Goal: Transaction & Acquisition: Register for event/course

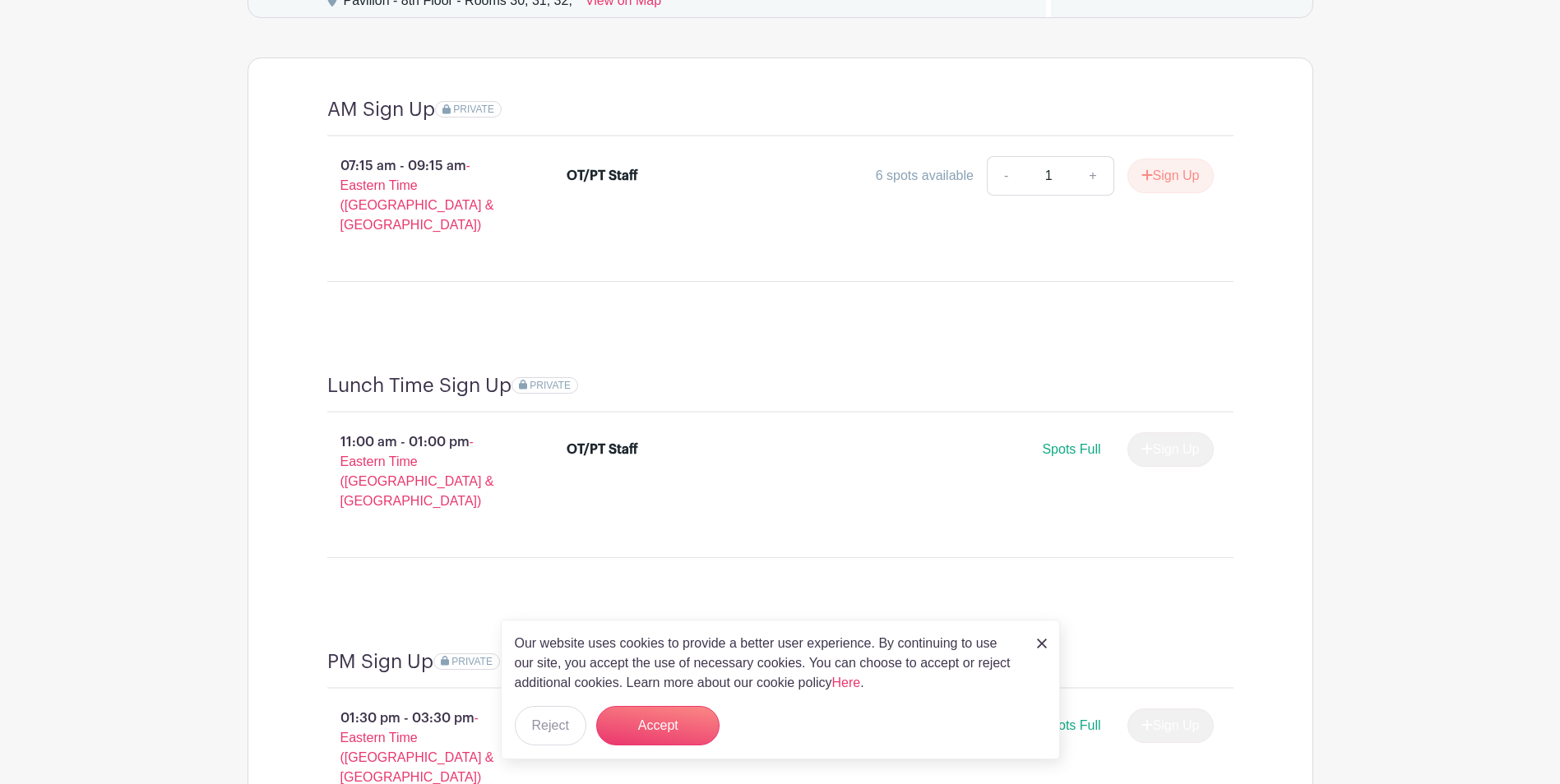
scroll to position [986, 0]
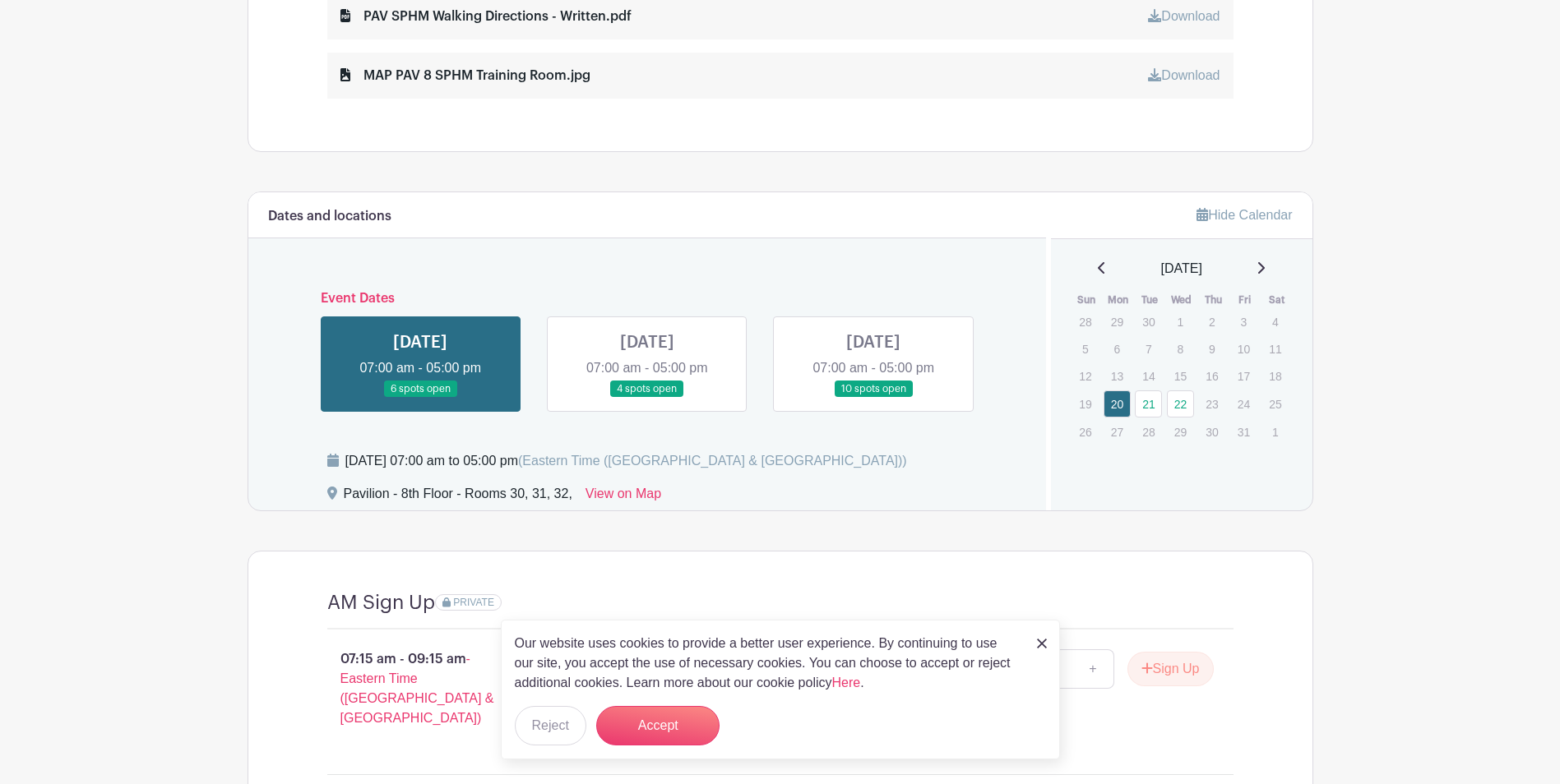
click at [1041, 637] on link at bounding box center [1042, 643] width 9 height 20
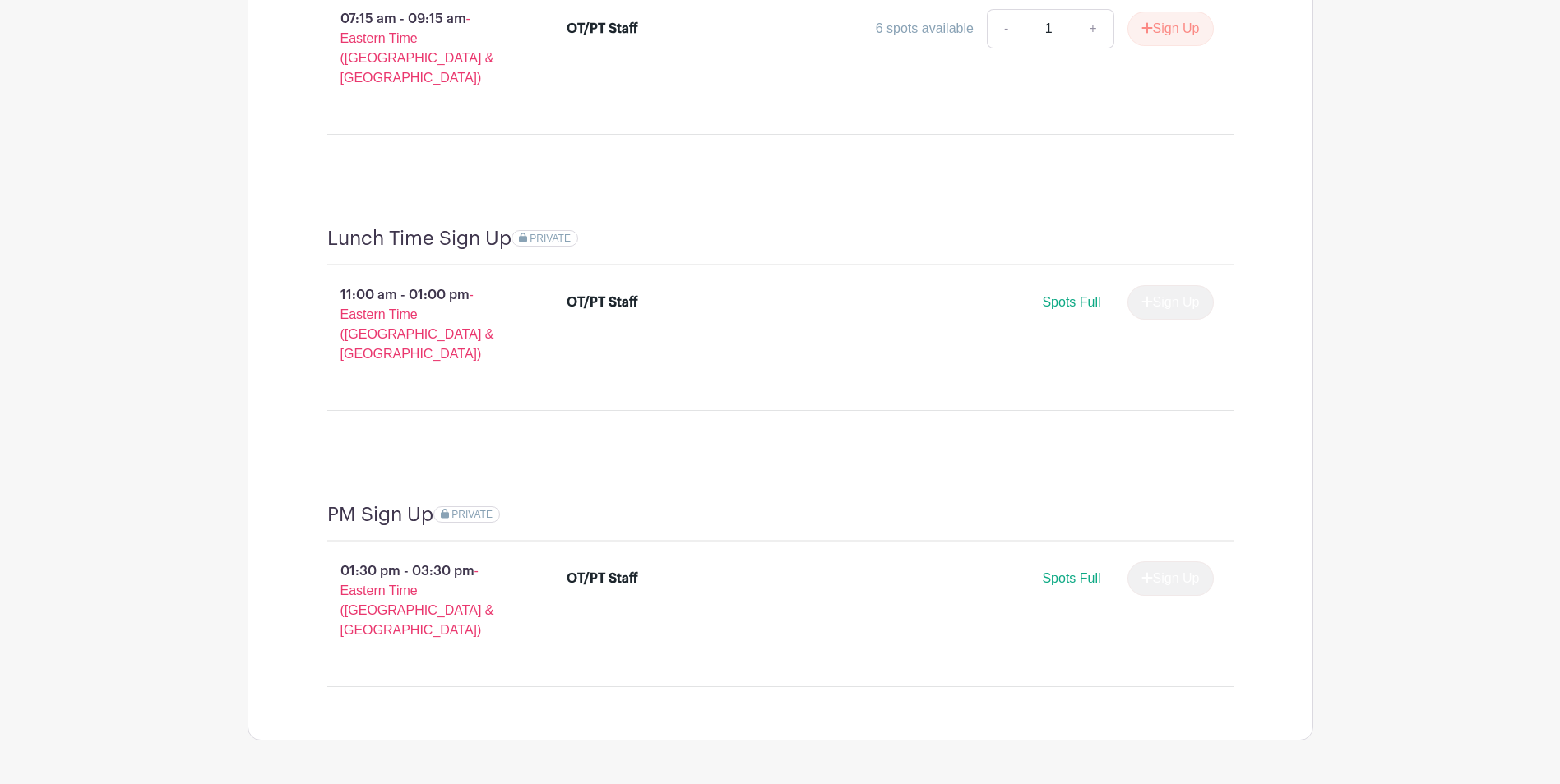
scroll to position [1133, 0]
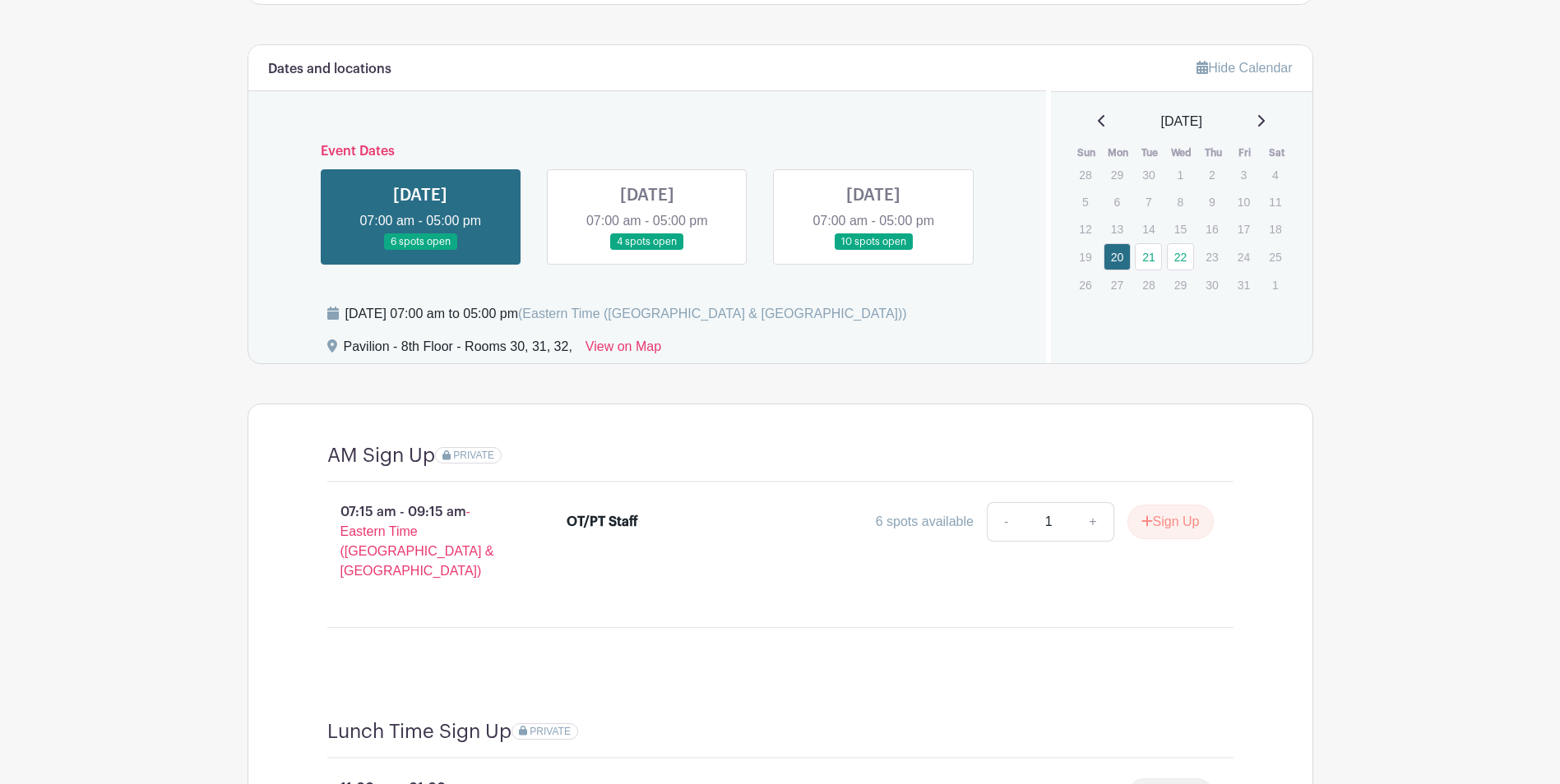
drag, startPoint x: 648, startPoint y: 196, endPoint x: 674, endPoint y: 203, distance: 26.9
click at [648, 251] on link at bounding box center [648, 251] width 0 height 0
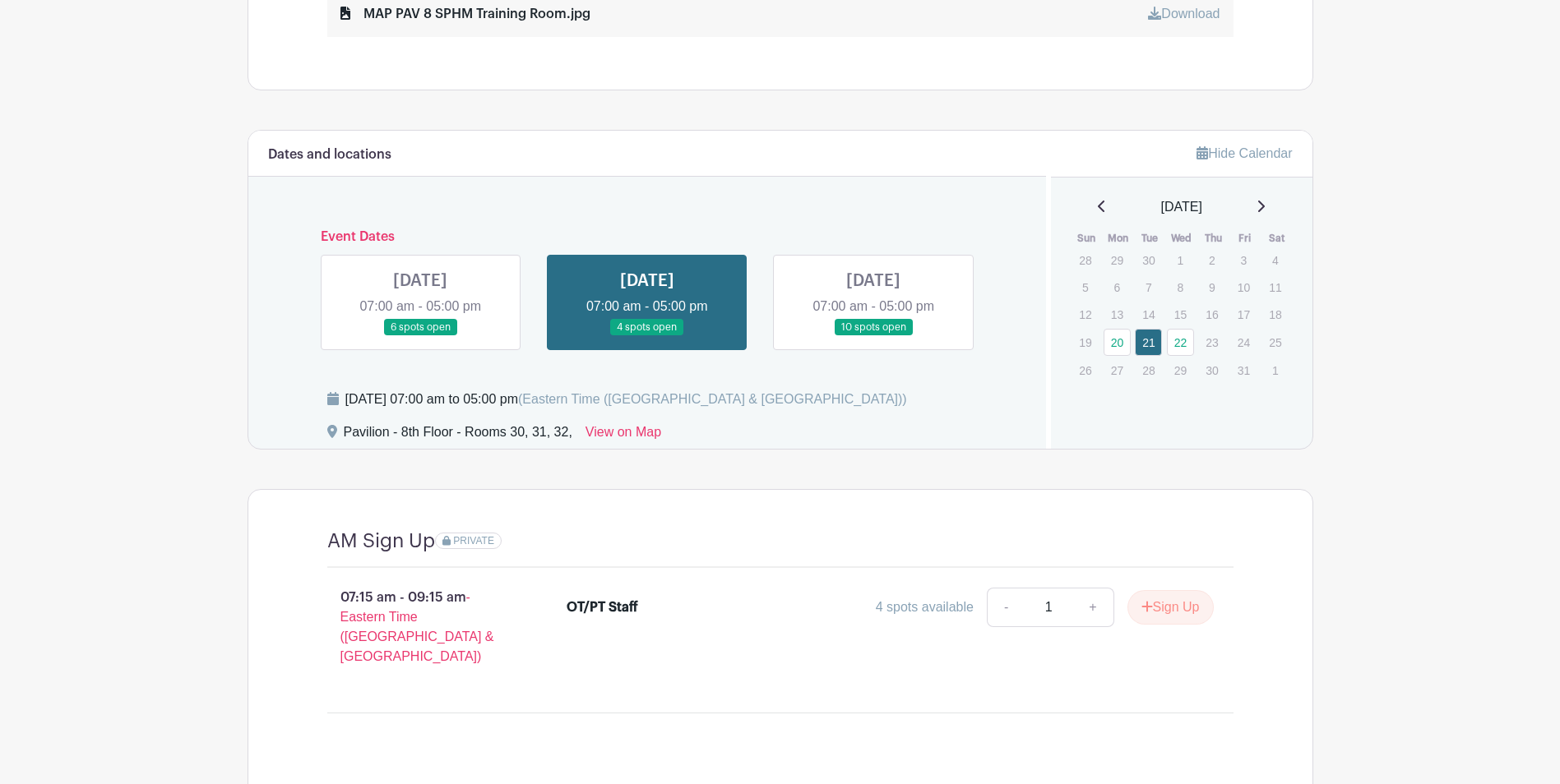
scroll to position [1052, 0]
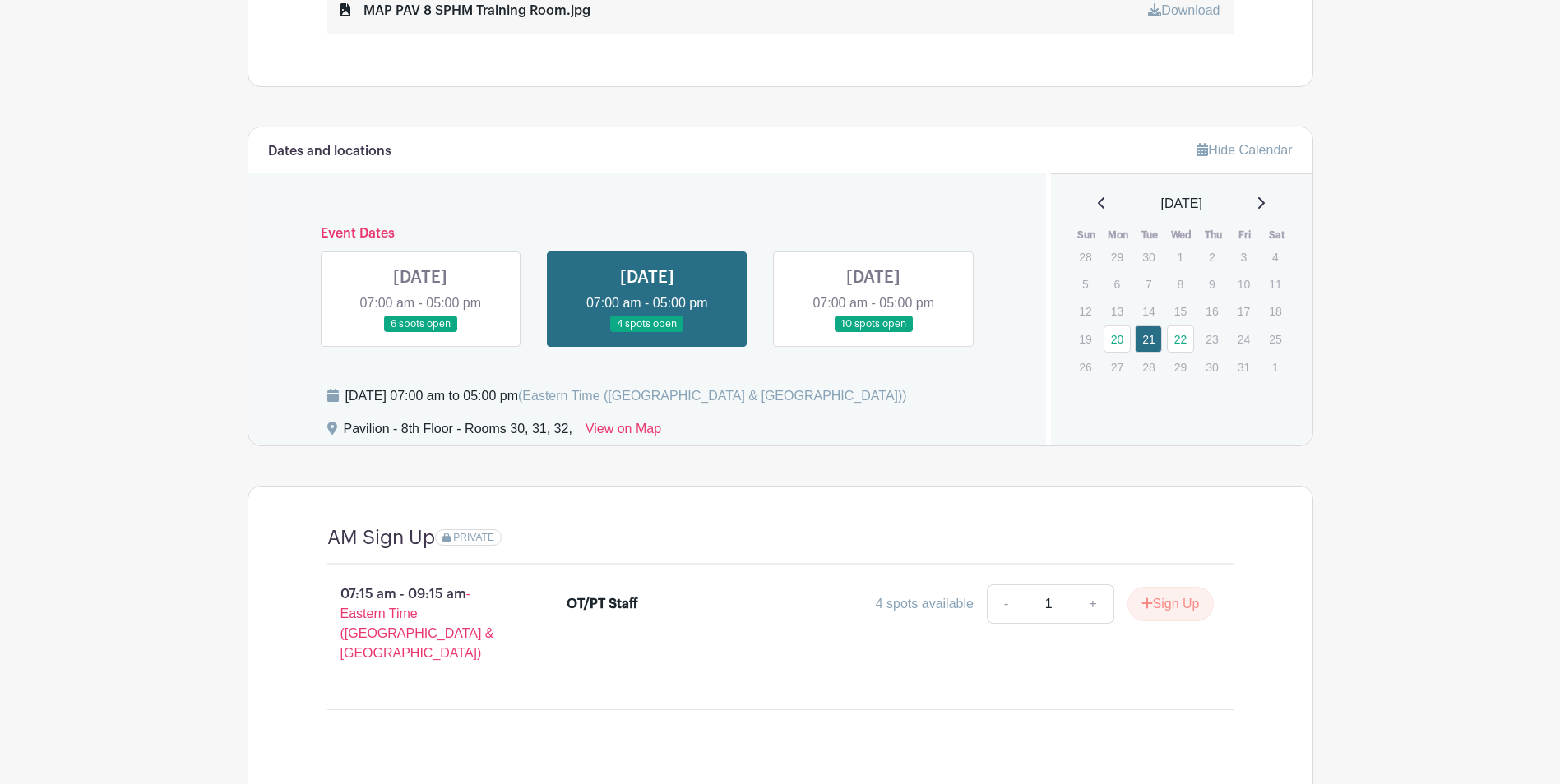
click at [421, 333] on link at bounding box center [421, 333] width 0 height 0
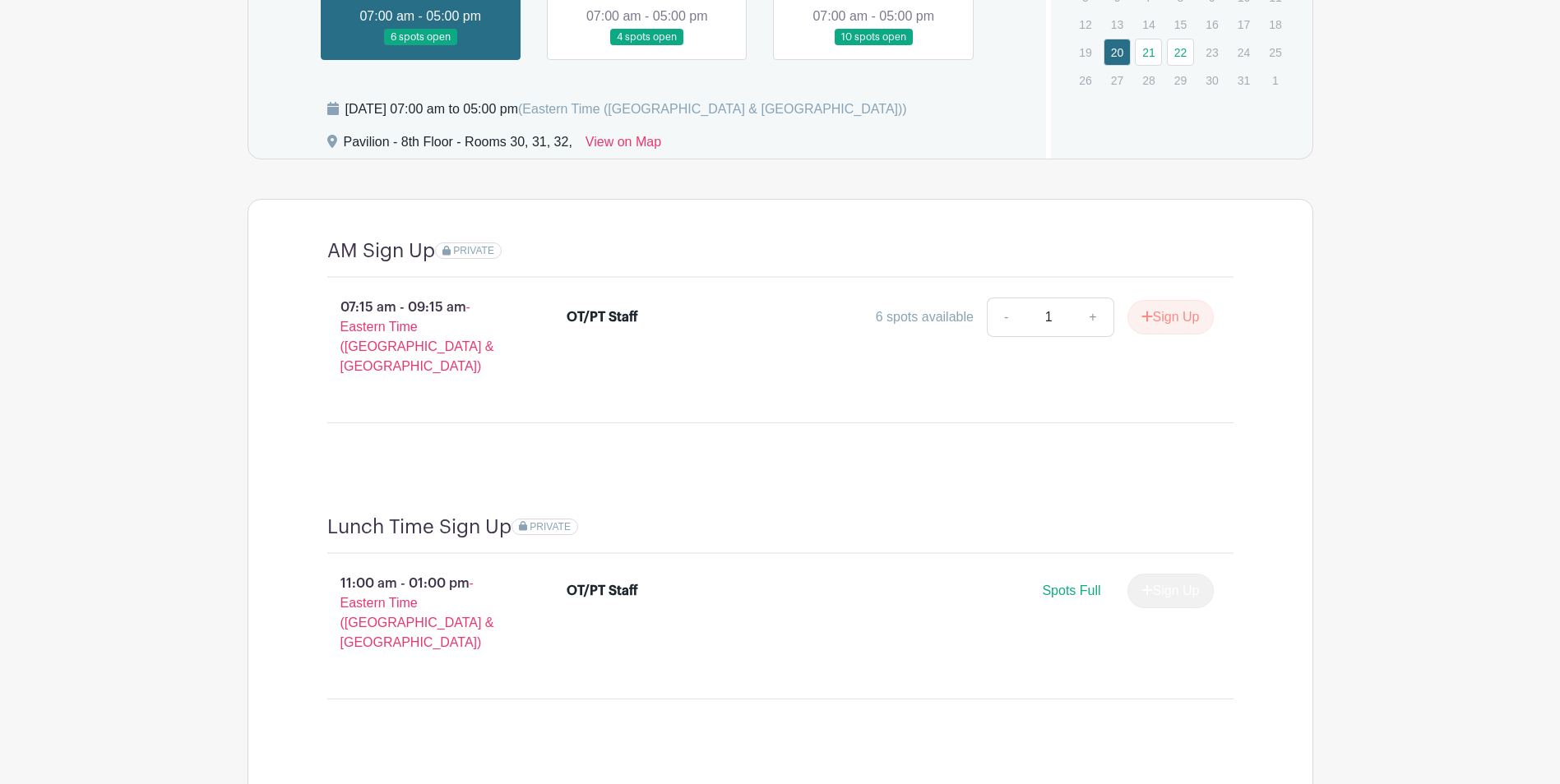
scroll to position [1298, 0]
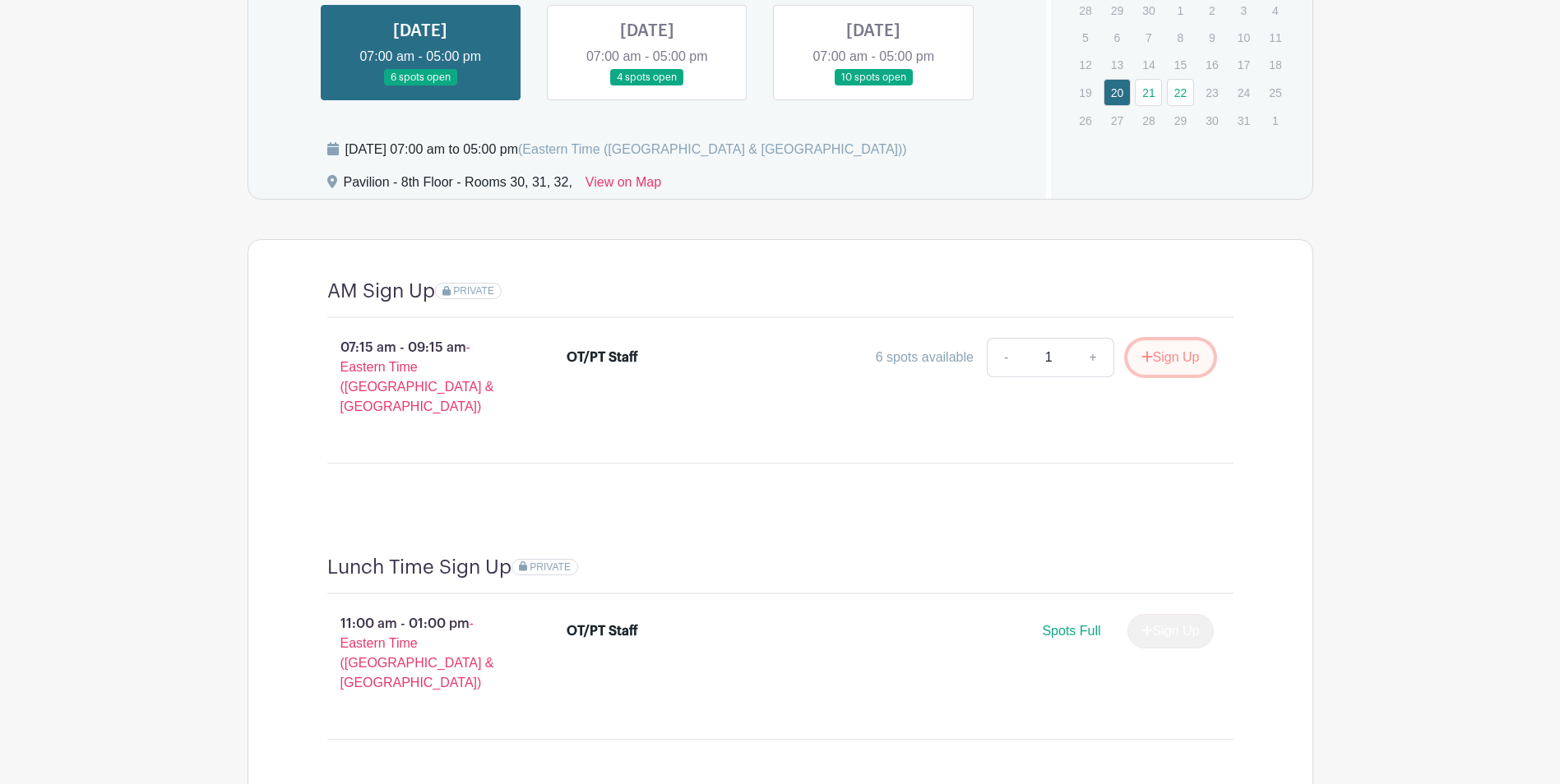
click at [1172, 367] on button "Sign Up" at bounding box center [1170, 358] width 86 height 34
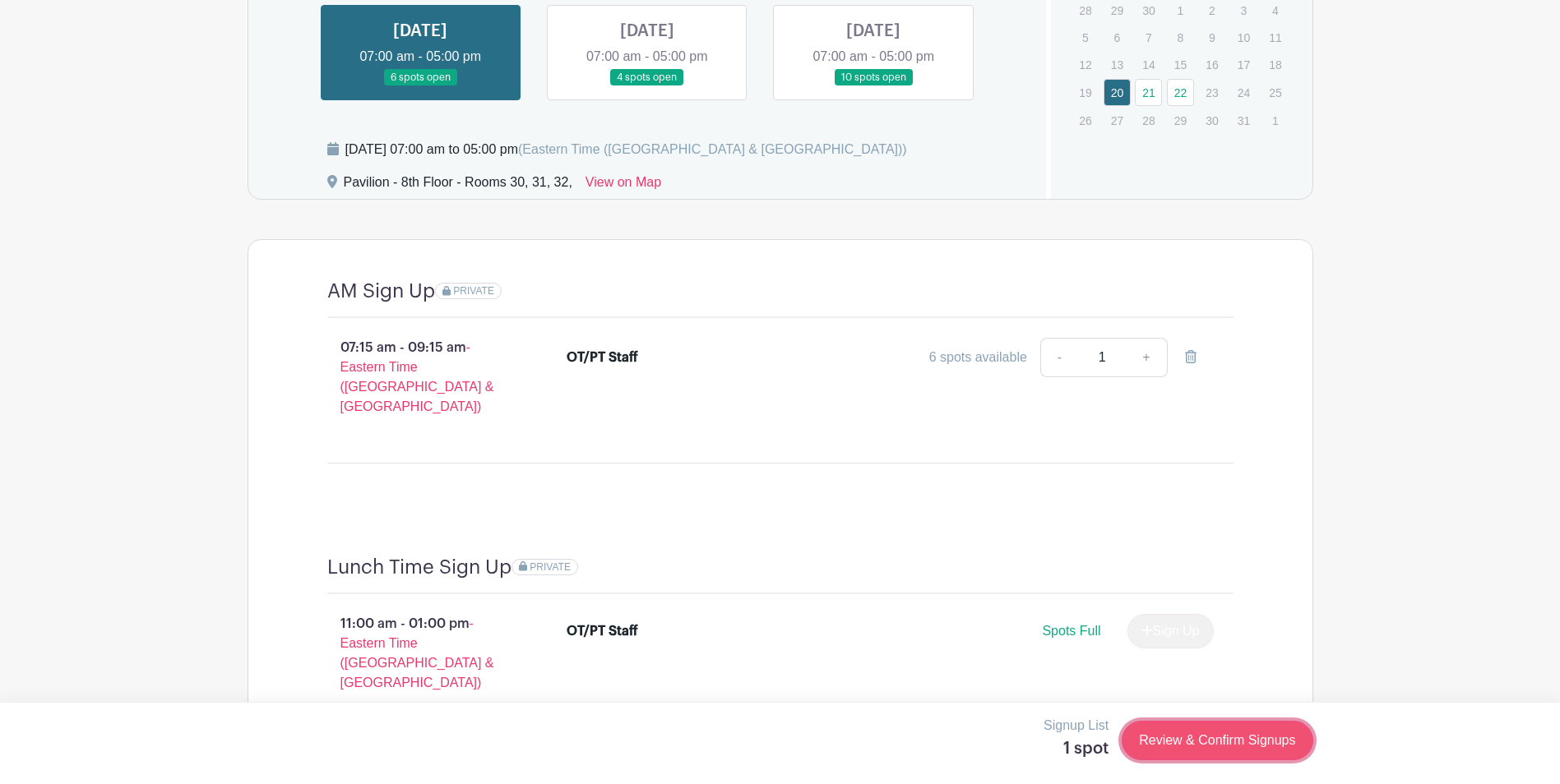
click at [1205, 737] on link "Review & Confirm Signups" at bounding box center [1216, 741] width 191 height 40
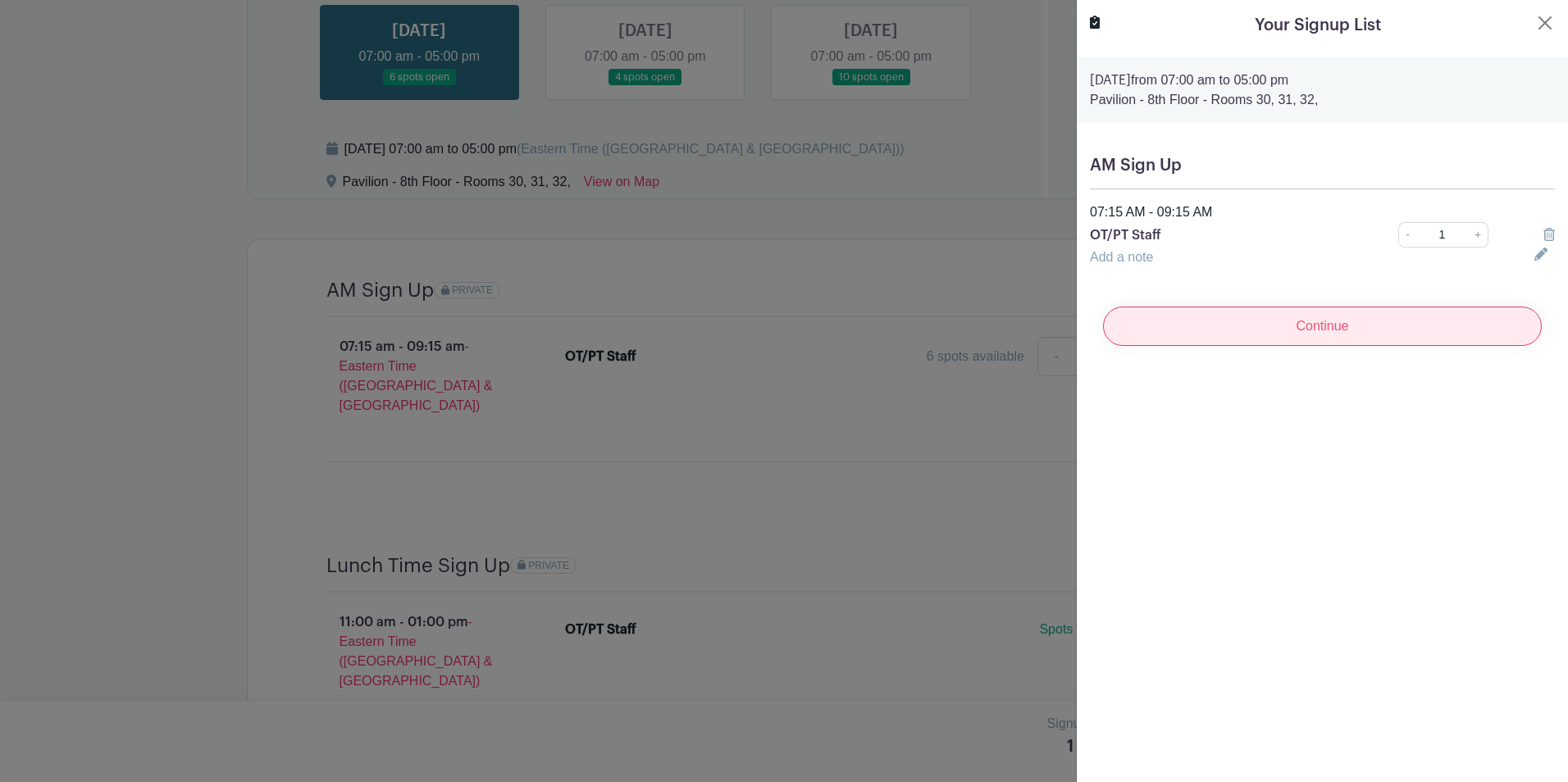
click at [1461, 315] on input "Continue" at bounding box center [1322, 327] width 438 height 40
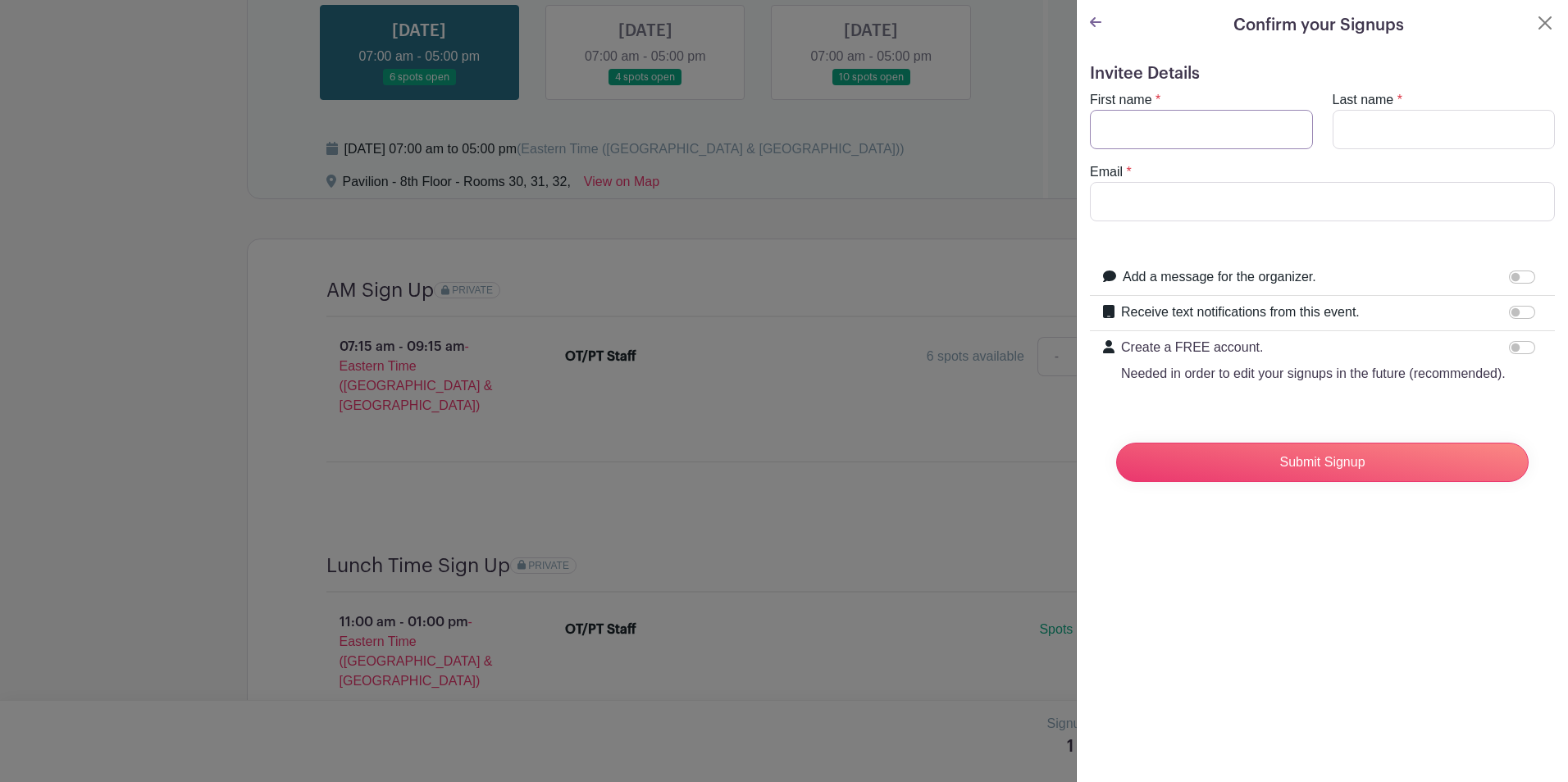
click at [1136, 145] on input "First name" at bounding box center [1202, 130] width 223 height 40
type input "Matthew"
type input "Ladue"
type input "m"
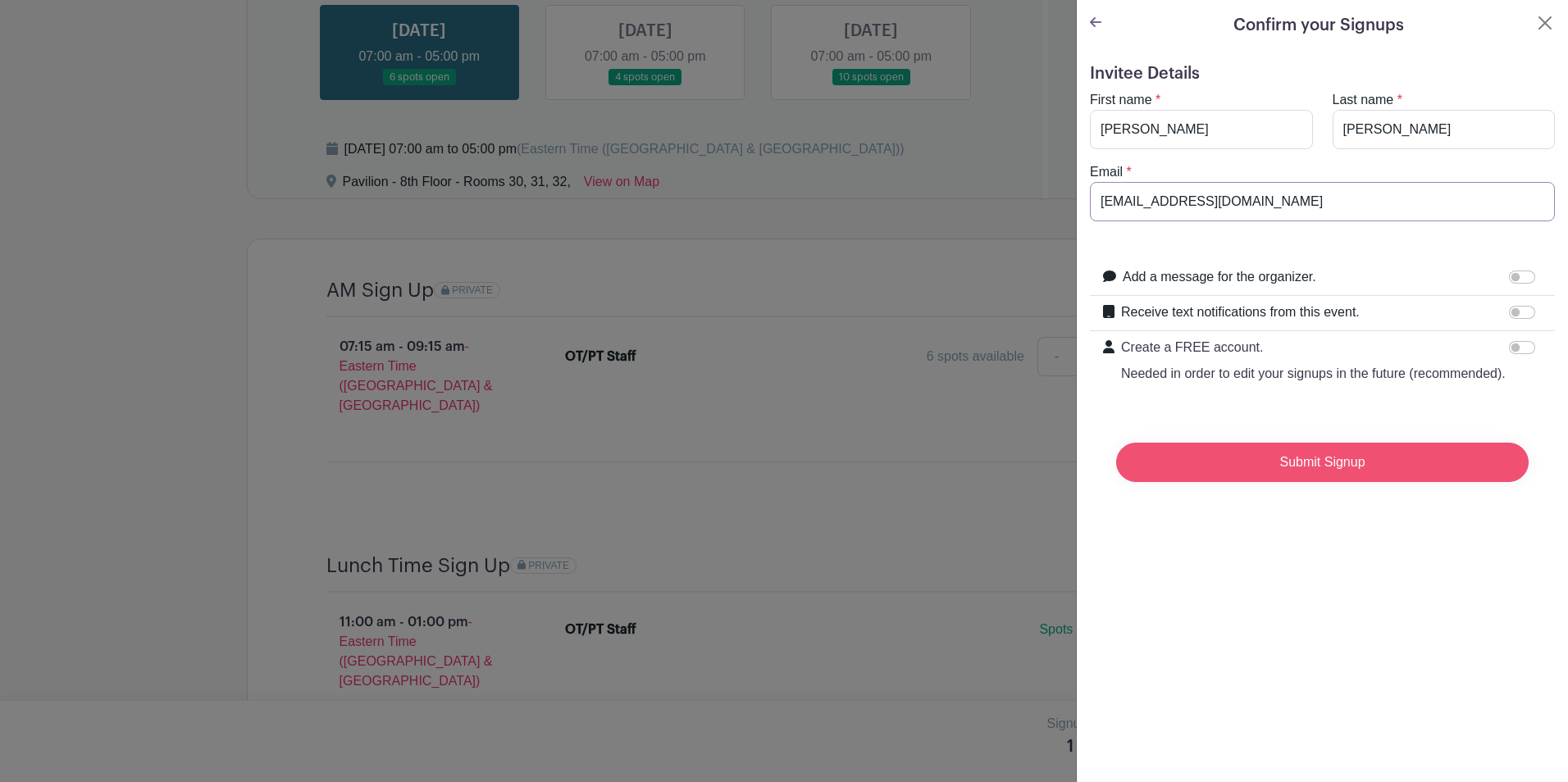
type input "maladue@med.umich.edu"
click at [1322, 472] on input "Submit Signup" at bounding box center [1323, 463] width 413 height 40
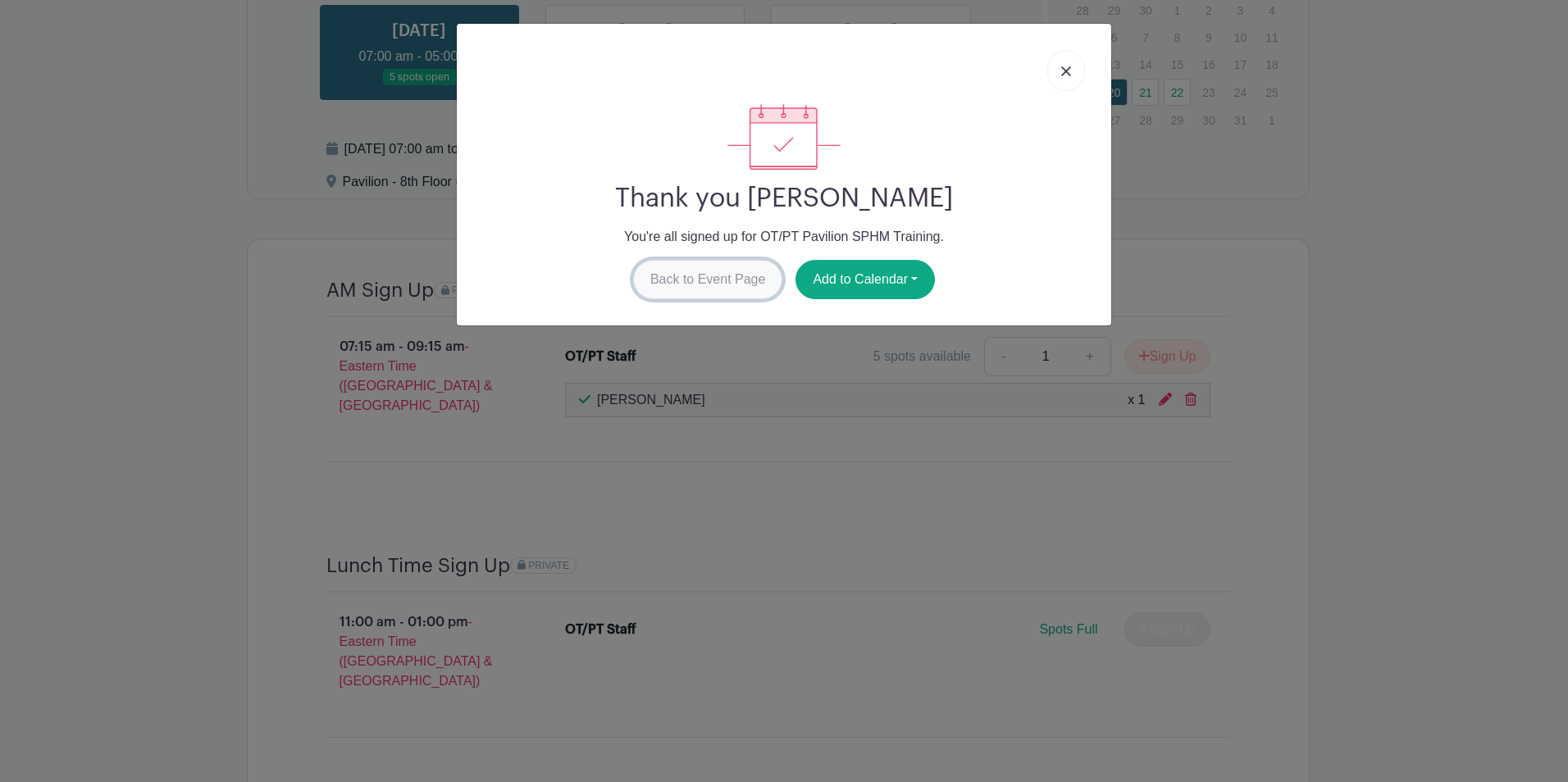
click at [714, 285] on link "Back to Event Page" at bounding box center [708, 280] width 151 height 40
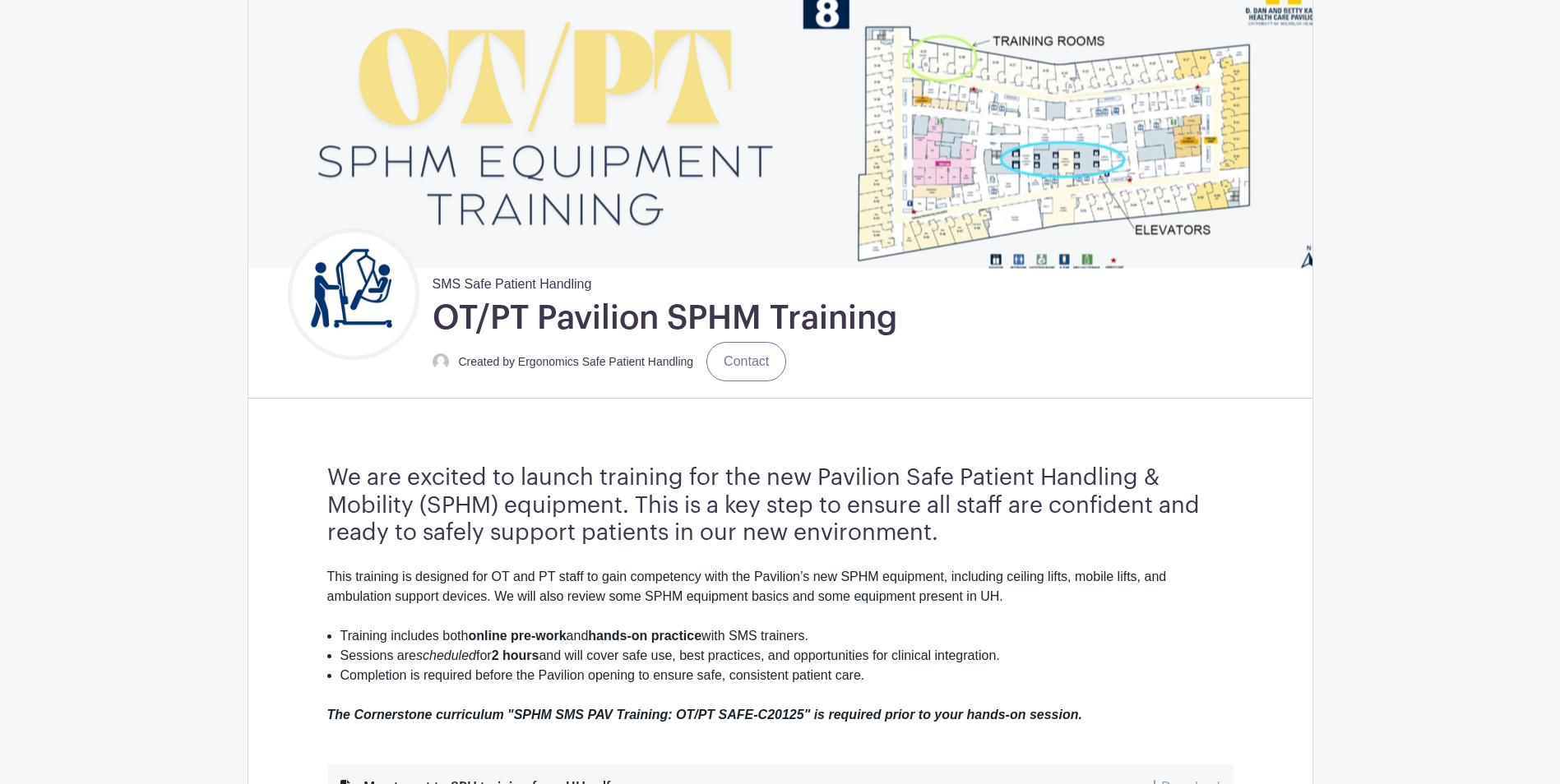
scroll to position [0, 0]
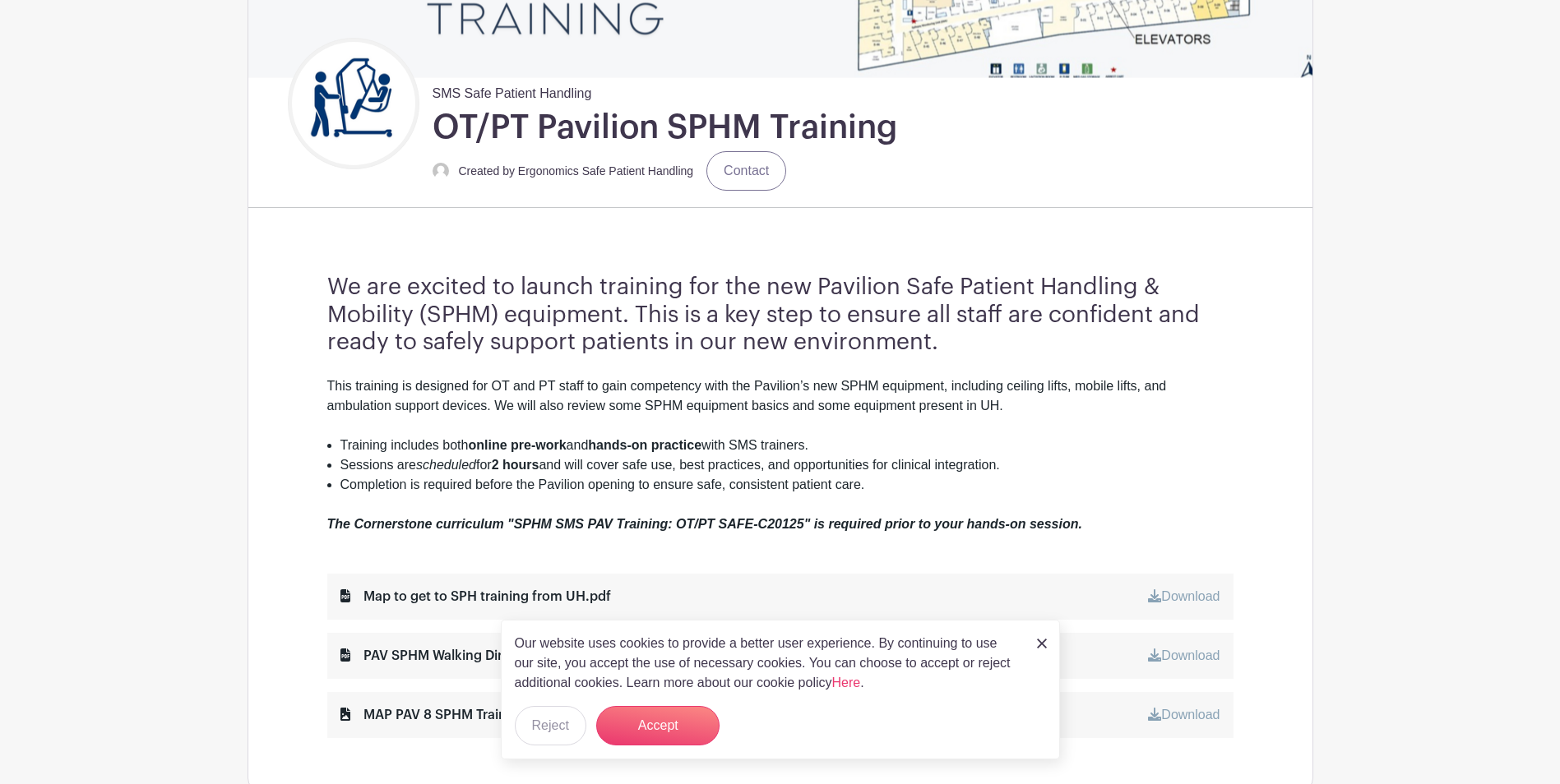
scroll to position [83, 0]
